Goal: Task Accomplishment & Management: Complete application form

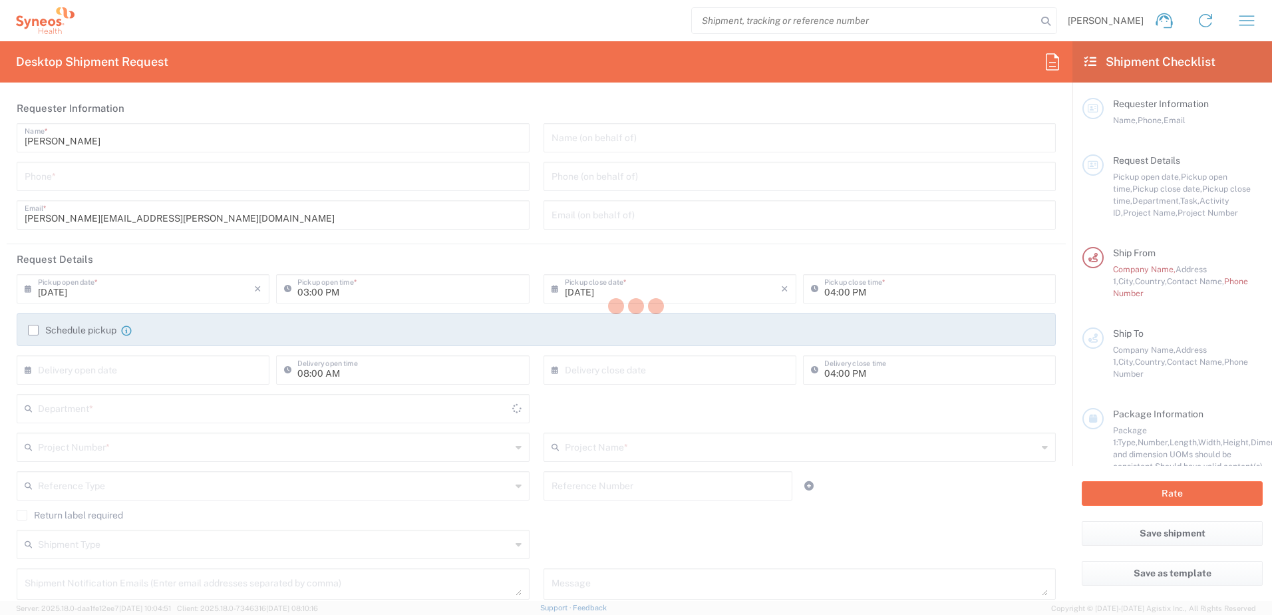
type input "8510"
type input "[GEOGRAPHIC_DATA]"
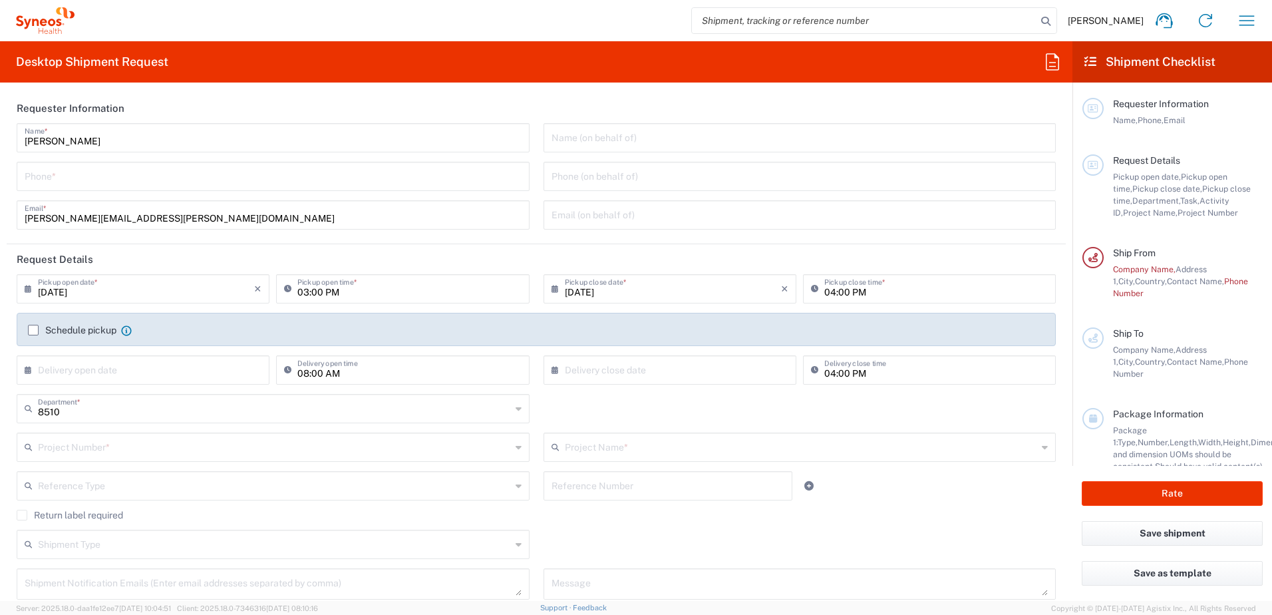
type input "Syneos Health UK Limited"
click at [1247, 17] on icon "button" at bounding box center [1246, 20] width 21 height 21
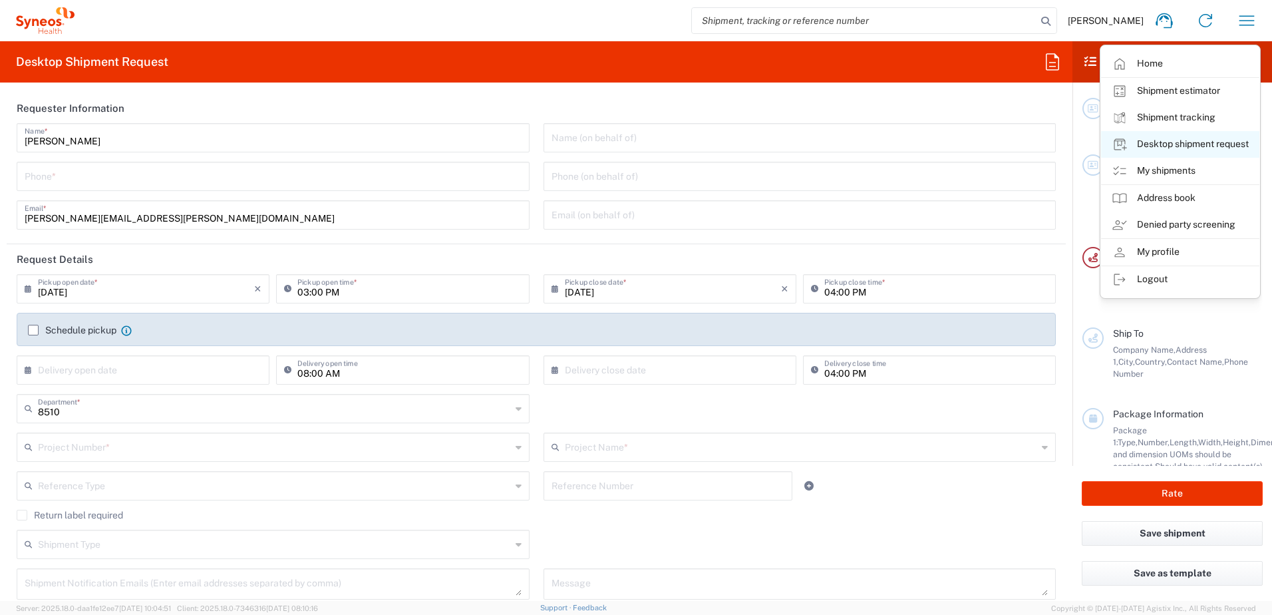
click at [1170, 138] on link "Desktop shipment request" at bounding box center [1180, 144] width 158 height 27
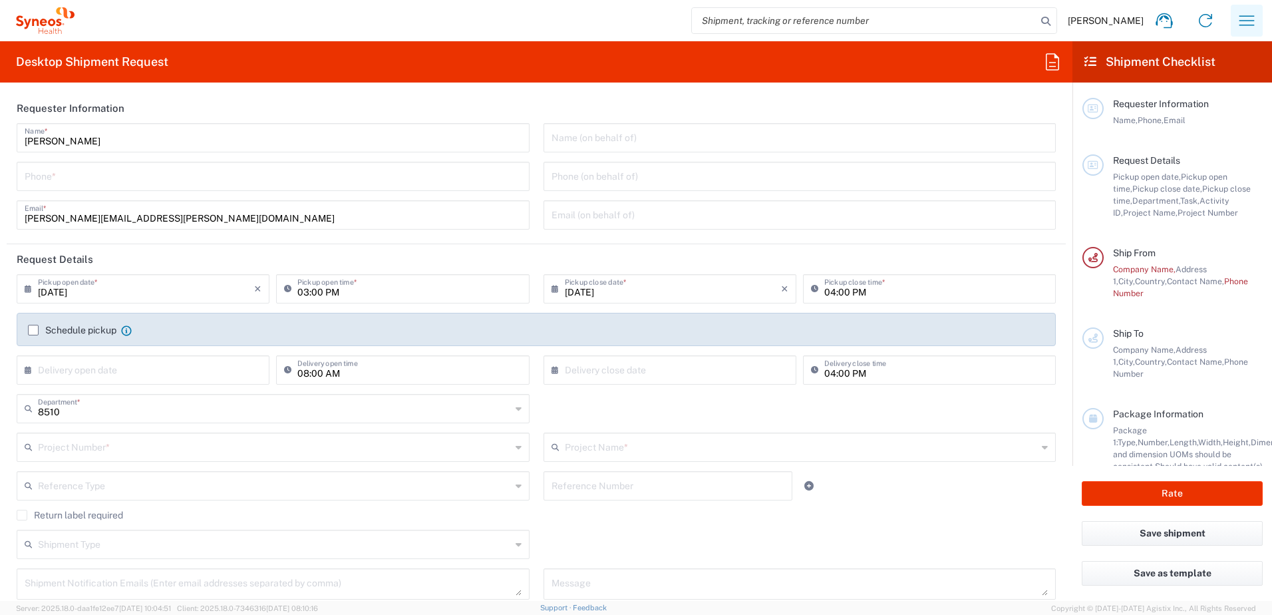
click at [1245, 13] on icon "button" at bounding box center [1246, 20] width 21 height 21
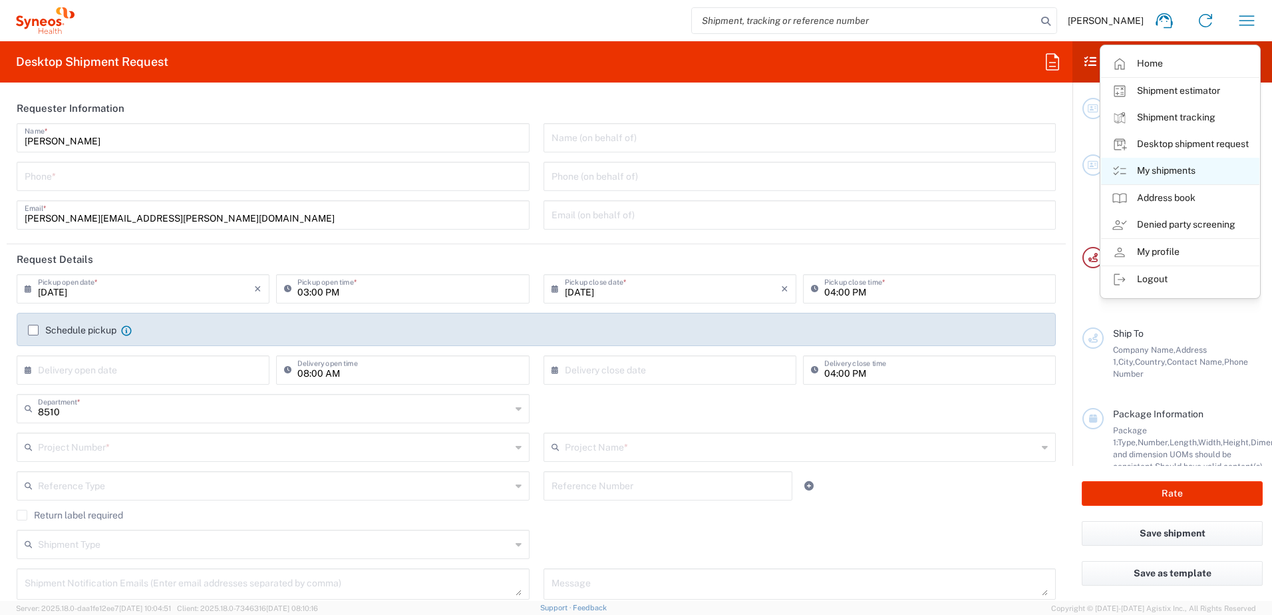
click at [1177, 172] on link "My shipments" at bounding box center [1180, 171] width 158 height 27
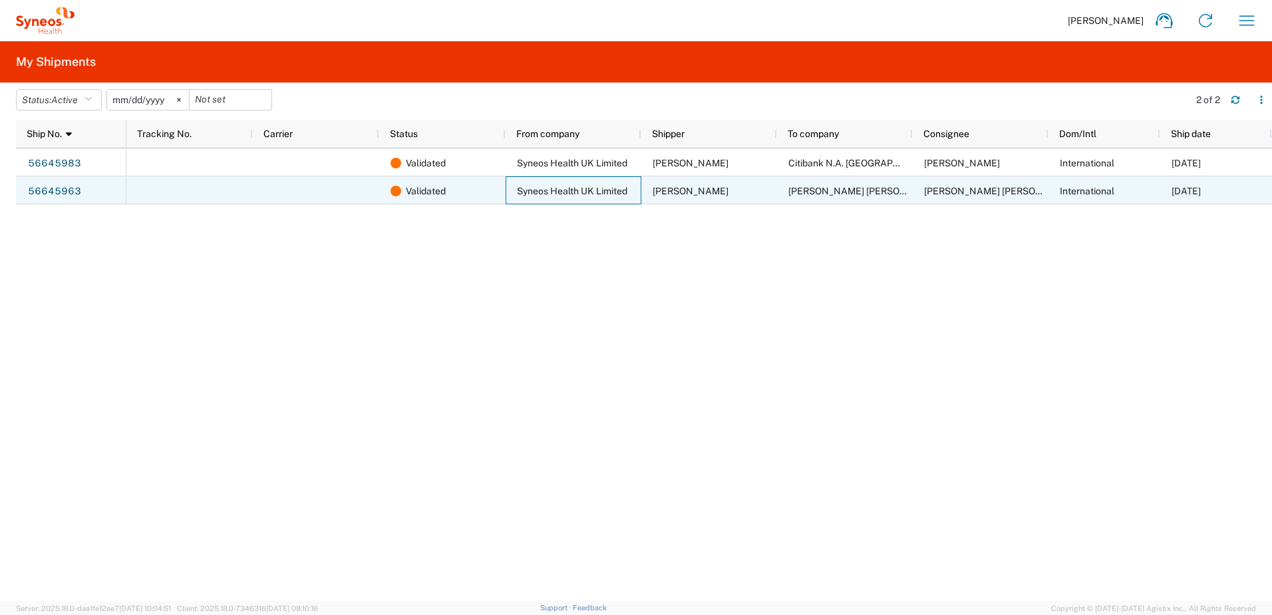
click at [538, 193] on span "Syneos Health UK Limited" at bounding box center [572, 191] width 110 height 11
click at [486, 195] on div "Validated" at bounding box center [445, 191] width 109 height 28
click at [61, 192] on link "56645963" at bounding box center [54, 191] width 55 height 21
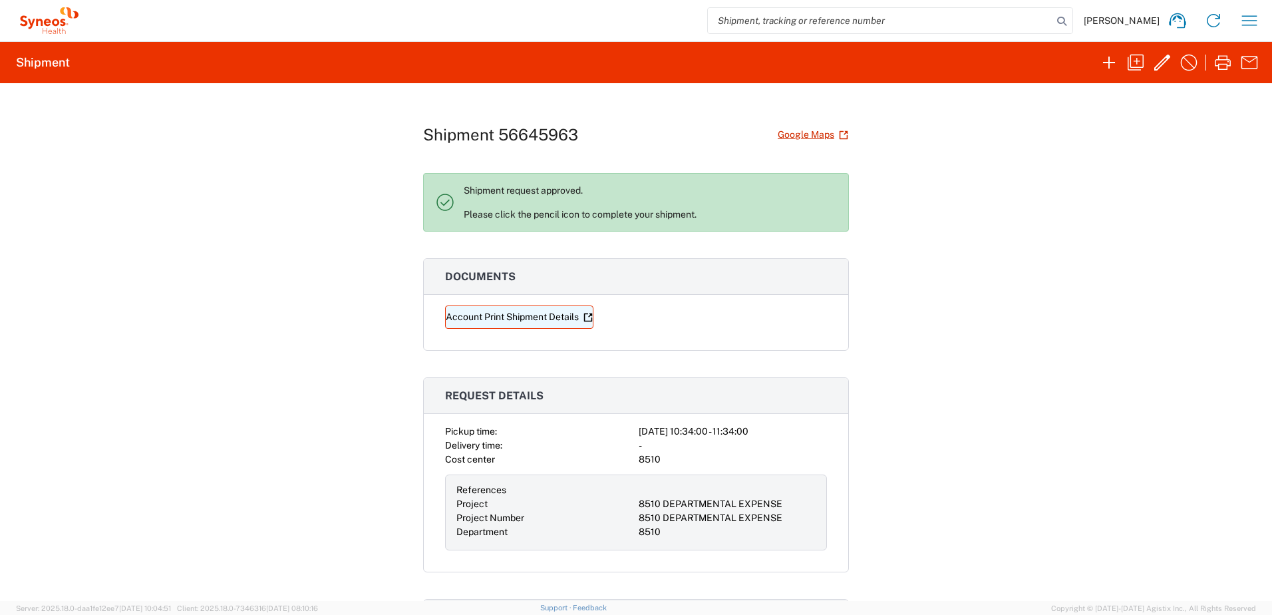
click at [491, 318] on link "Account Print Shipment Details" at bounding box center [519, 316] width 148 height 23
click at [1164, 62] on icon "button" at bounding box center [1162, 63] width 16 height 16
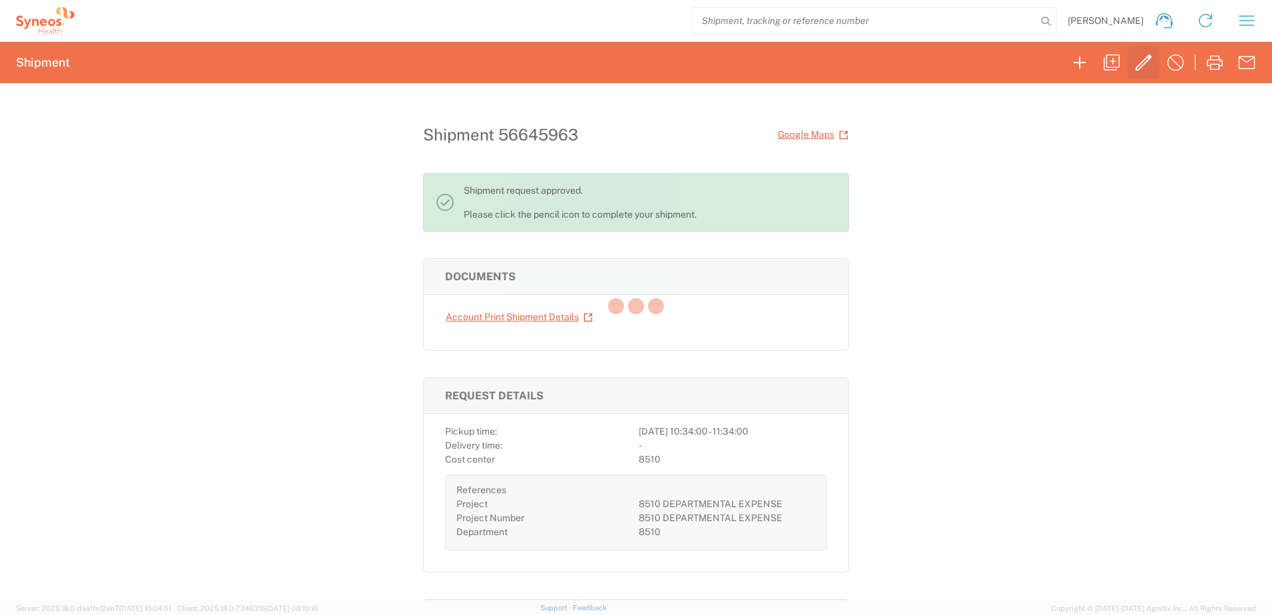
click at [1164, 62] on div at bounding box center [636, 307] width 1272 height 615
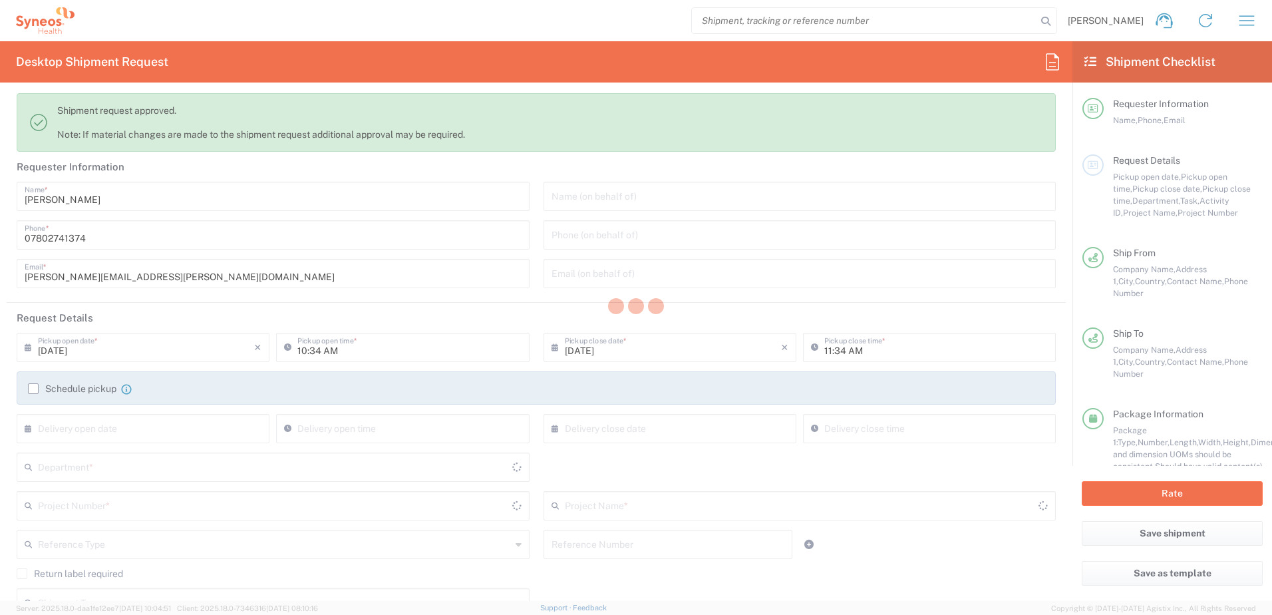
type input "8510"
type input "8510 DEPARTMENTAL EXPENSE"
type input "[GEOGRAPHIC_DATA]"
type input "Envelope"
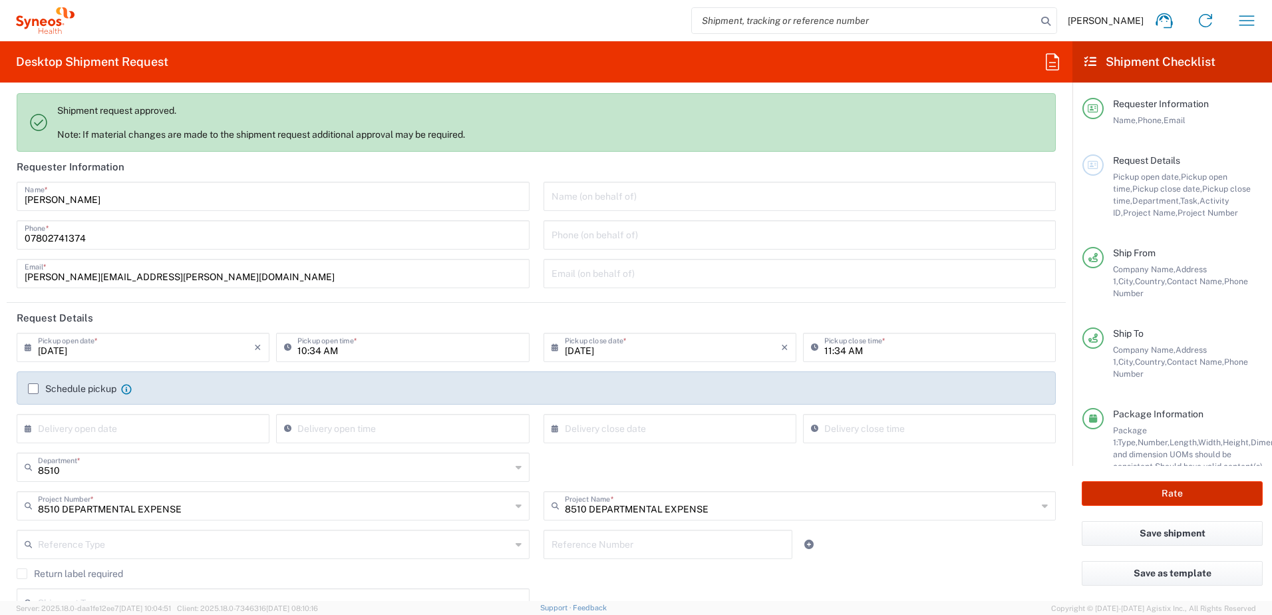
click at [1192, 491] on button "Rate" at bounding box center [1172, 493] width 181 height 25
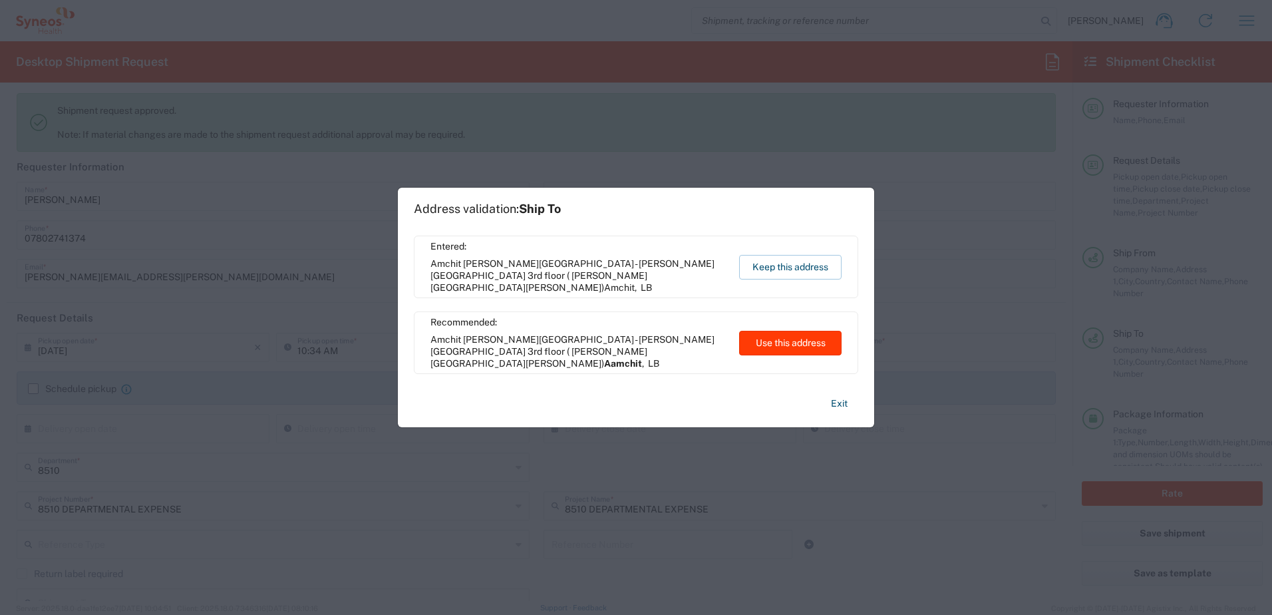
click at [789, 346] on button "Use this address" at bounding box center [790, 343] width 102 height 25
type input "Aamchit"
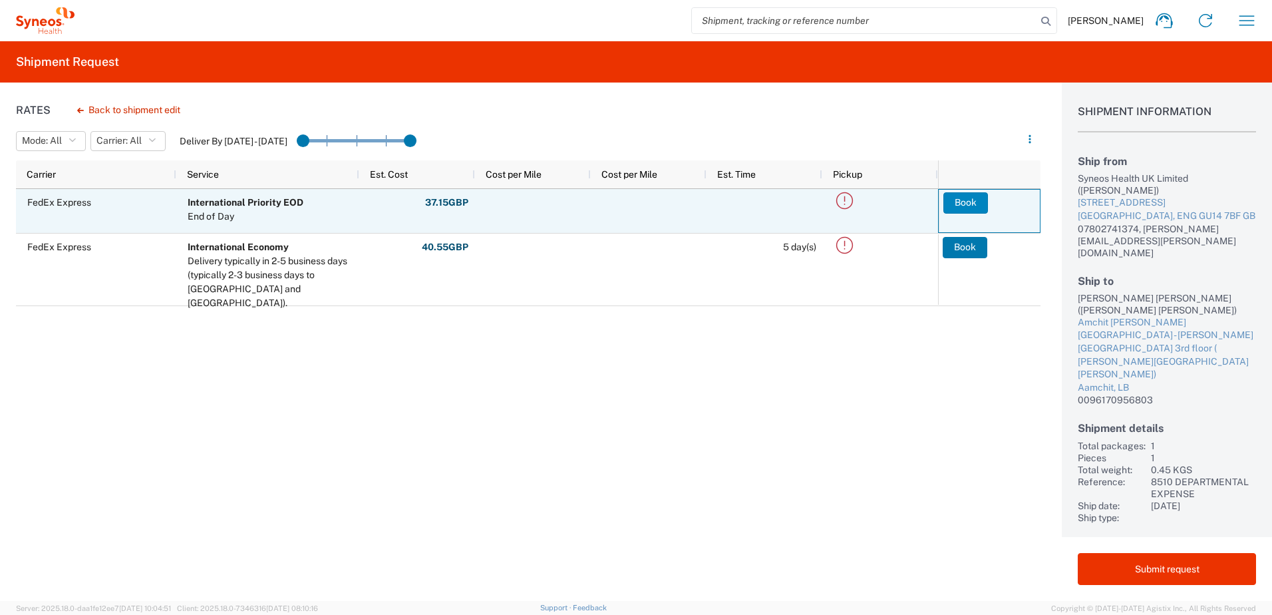
click at [962, 198] on button "Book" at bounding box center [965, 202] width 45 height 21
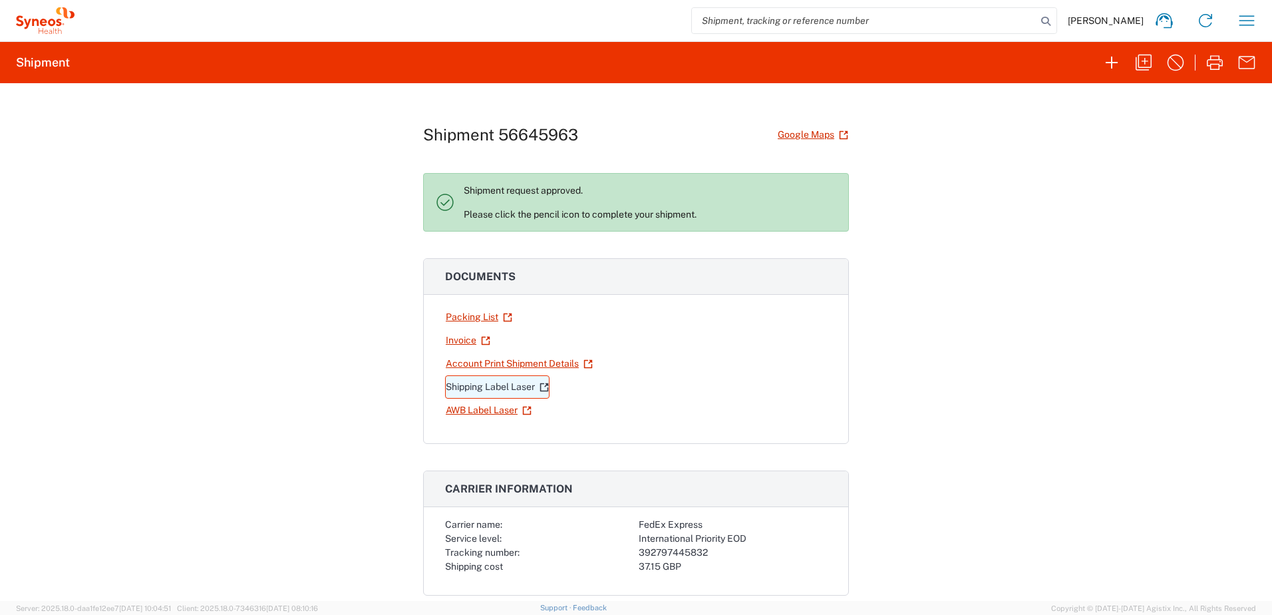
click at [502, 385] on link "Shipping Label Laser" at bounding box center [497, 386] width 104 height 23
click at [1249, 18] on icon "button" at bounding box center [1246, 20] width 21 height 21
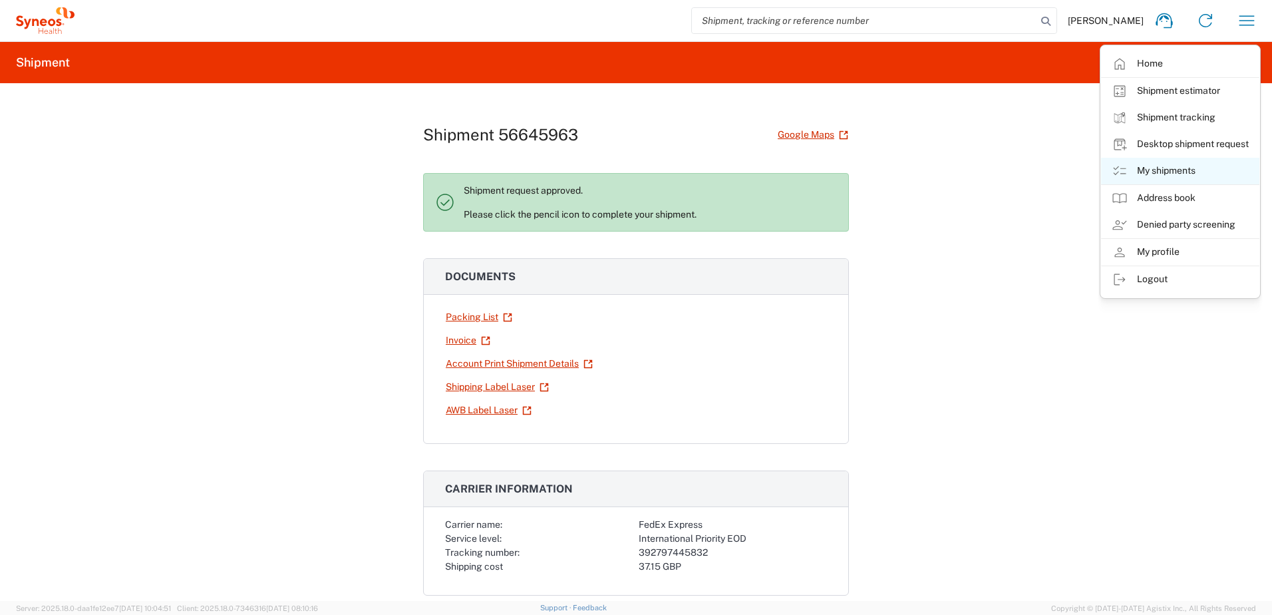
click at [1184, 174] on link "My shipments" at bounding box center [1180, 171] width 158 height 27
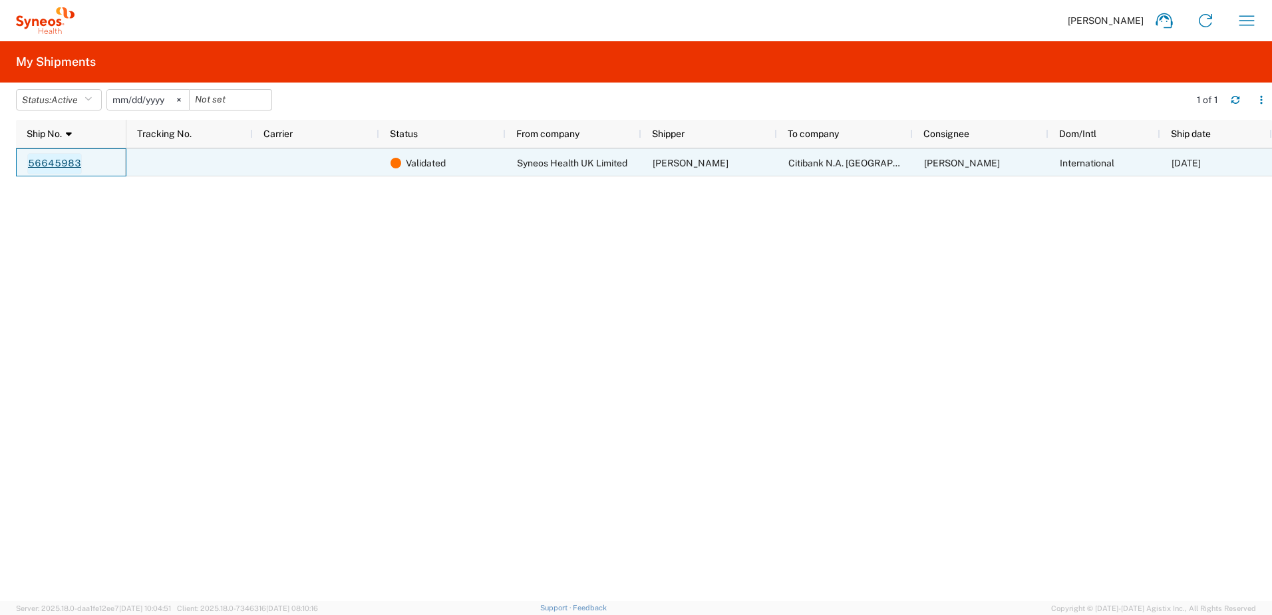
click at [51, 158] on link "56645983" at bounding box center [54, 163] width 55 height 21
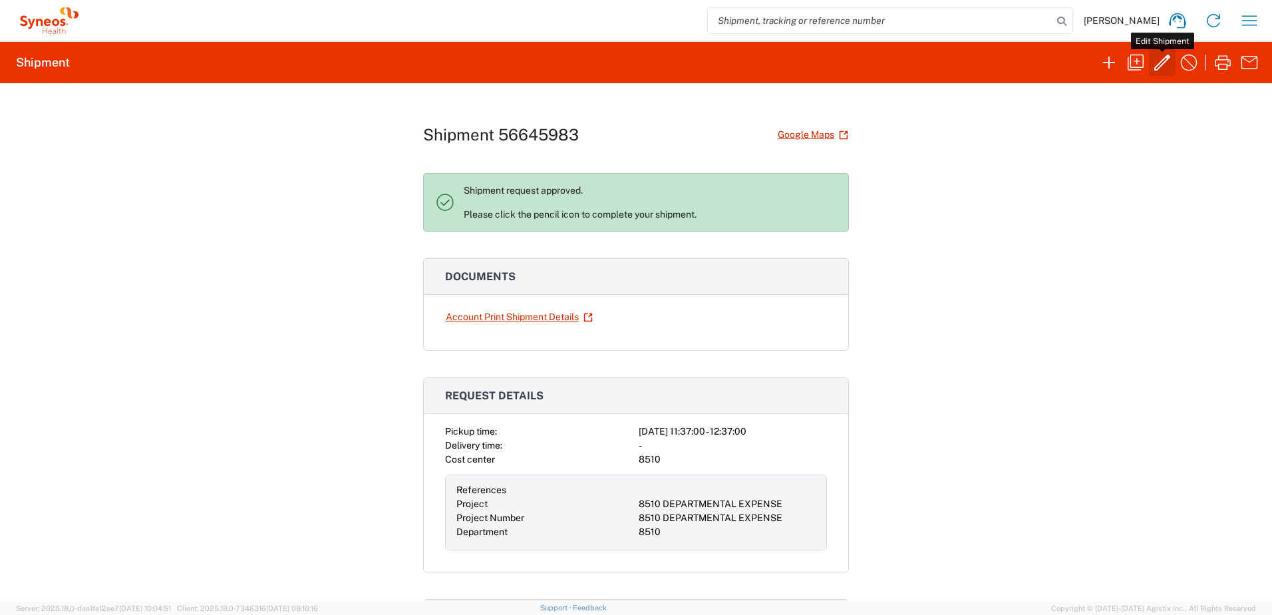
click at [1165, 65] on icon "button" at bounding box center [1162, 62] width 21 height 21
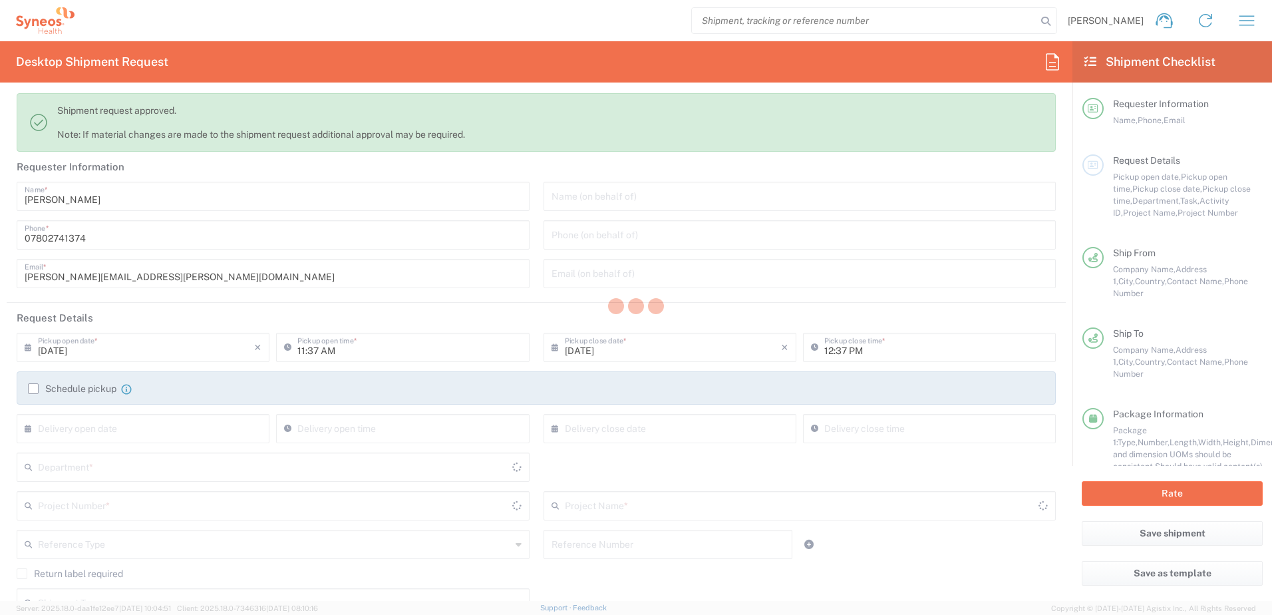
type input "8510"
type input "8510 DEPARTMENTAL EXPENSE"
type input "[GEOGRAPHIC_DATA]"
type input "Envelope"
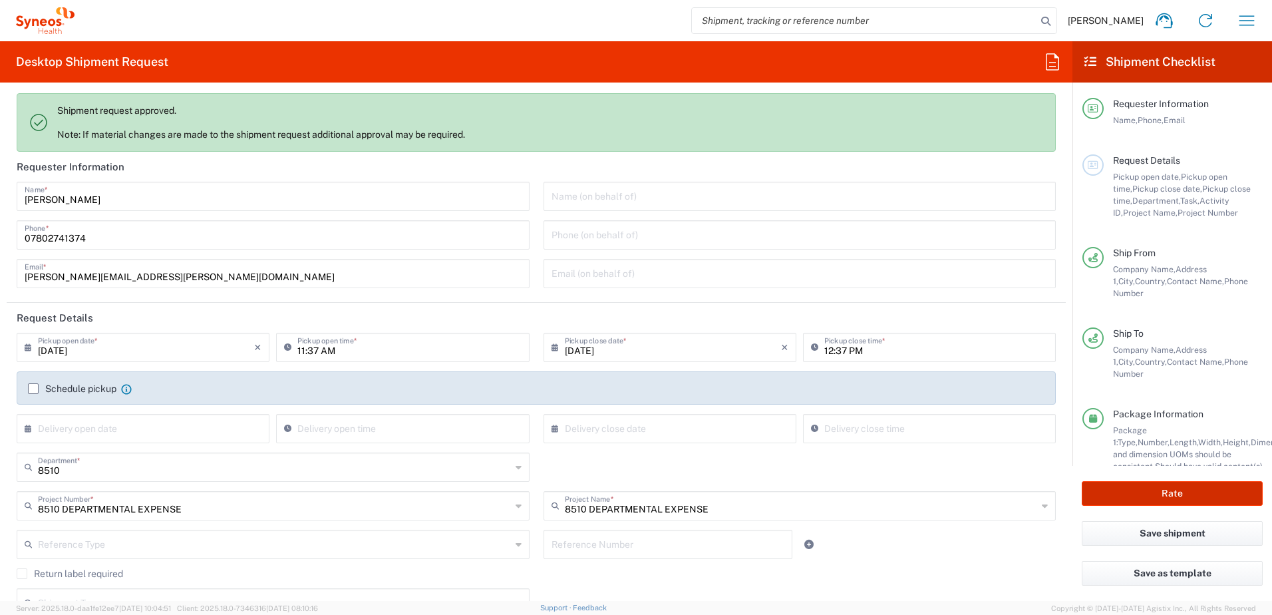
click at [1211, 490] on button "Rate" at bounding box center [1172, 493] width 181 height 25
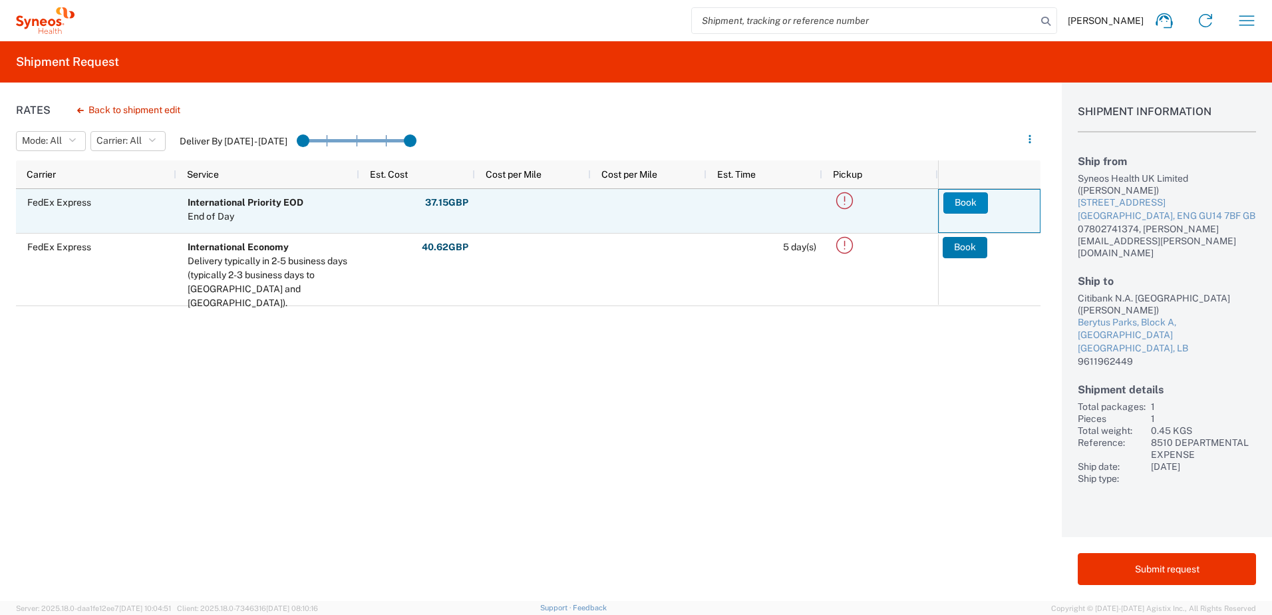
click at [962, 202] on button "Book" at bounding box center [965, 202] width 45 height 21
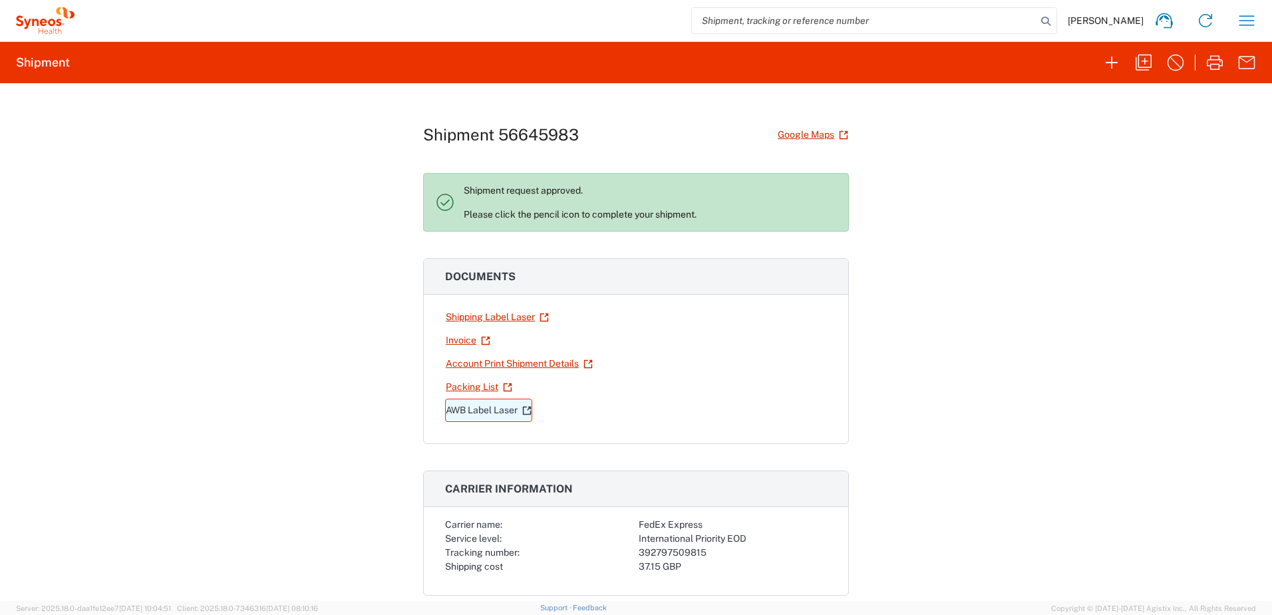
click at [489, 410] on link "AWB Label Laser" at bounding box center [488, 409] width 87 height 23
click at [459, 341] on link "Invoice" at bounding box center [468, 340] width 46 height 23
